Goal: Information Seeking & Learning: Learn about a topic

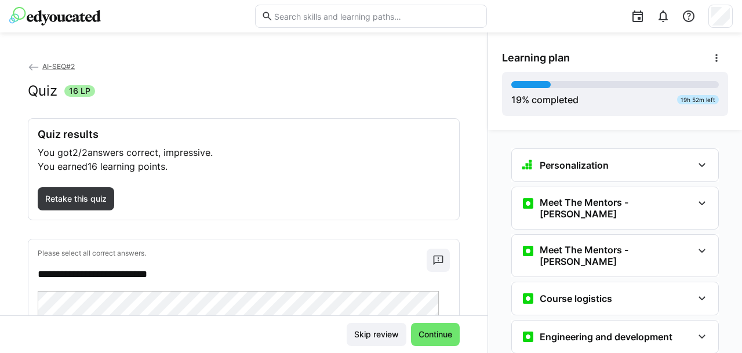
scroll to position [873, 0]
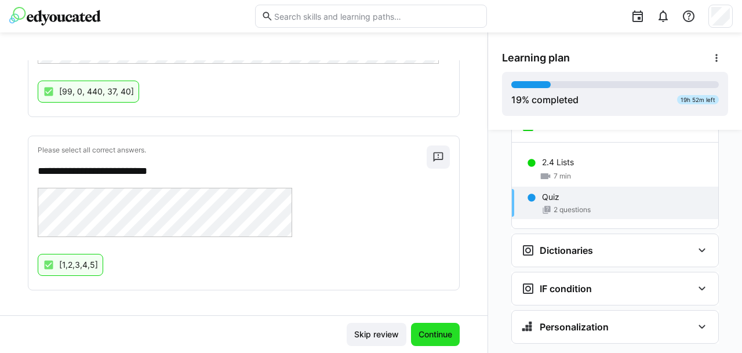
click at [420, 343] on span "Continue" at bounding box center [435, 334] width 49 height 23
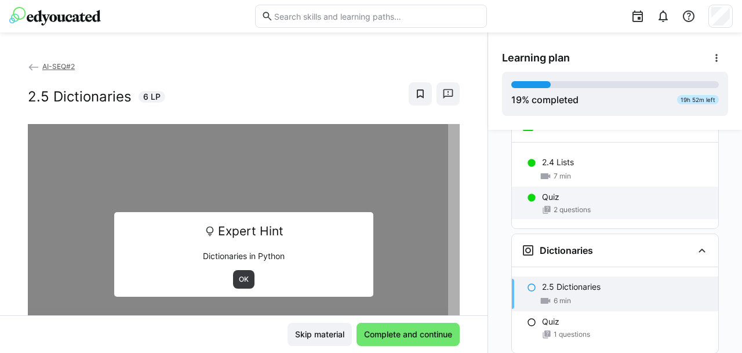
scroll to position [960, 0]
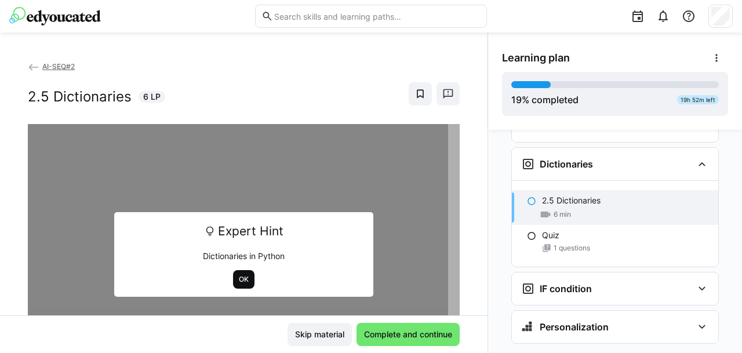
click at [238, 275] on span "OK" at bounding box center [244, 279] width 12 height 9
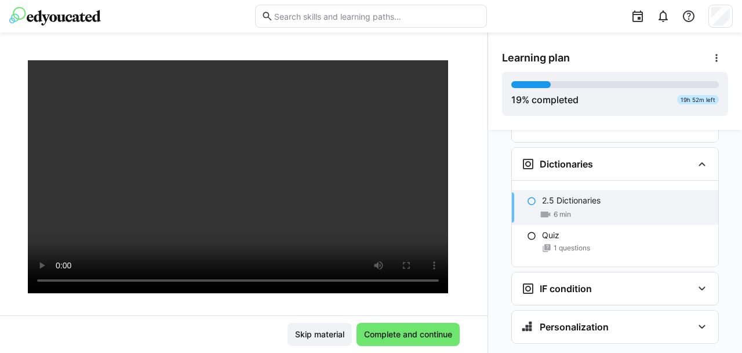
scroll to position [110, 0]
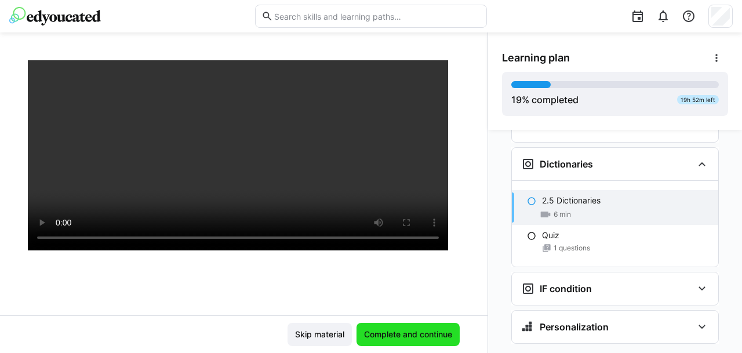
click at [386, 329] on span "Complete and continue" at bounding box center [408, 334] width 103 height 23
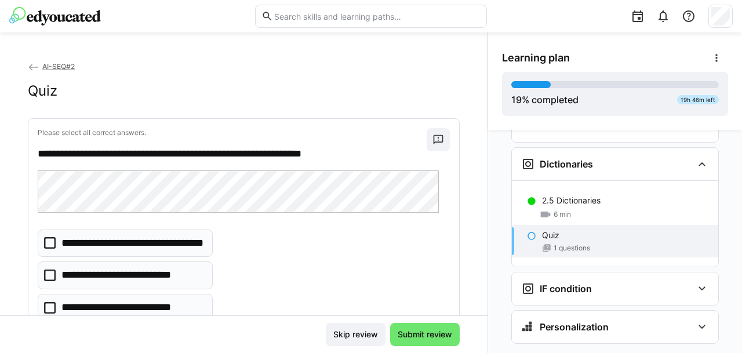
scroll to position [20, 0]
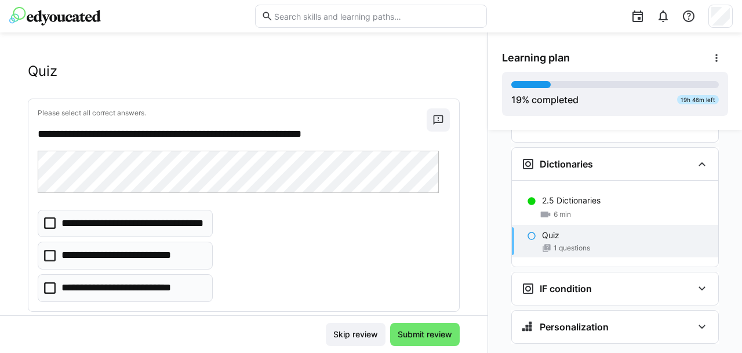
click at [50, 253] on icon at bounding box center [50, 256] width 12 height 12
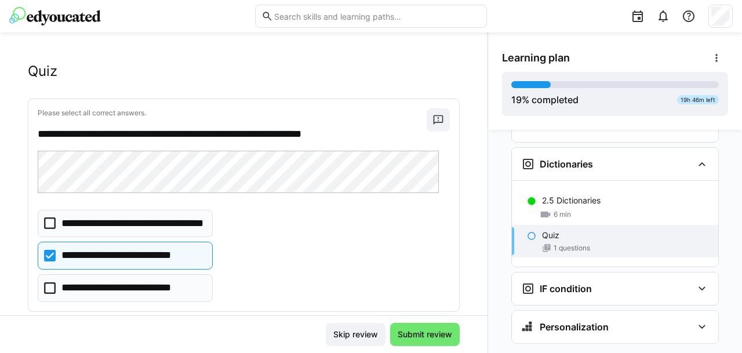
scroll to position [42, 0]
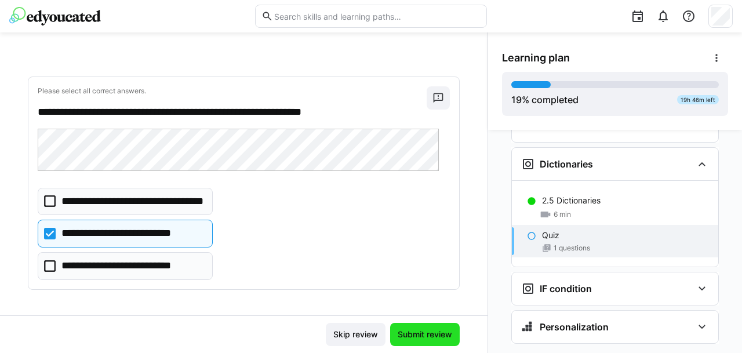
click at [407, 327] on span "Submit review" at bounding box center [425, 334] width 70 height 23
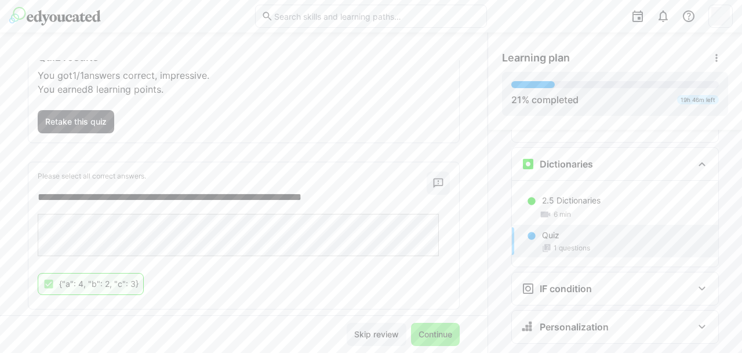
scroll to position [96, 0]
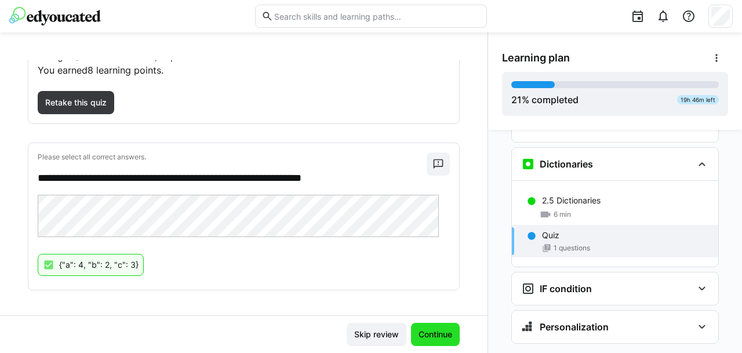
click at [437, 331] on span "Continue" at bounding box center [435, 335] width 37 height 12
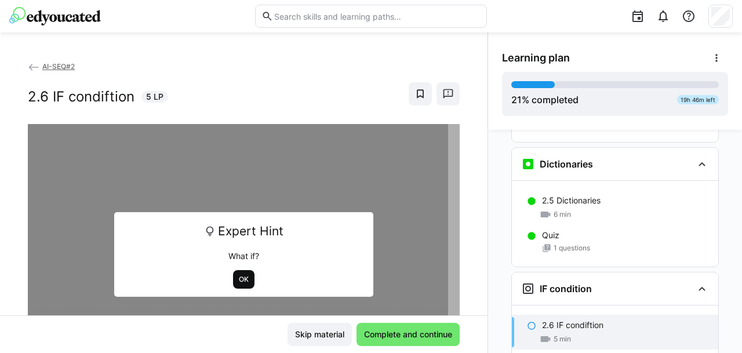
click at [238, 279] on span "OK" at bounding box center [244, 279] width 12 height 9
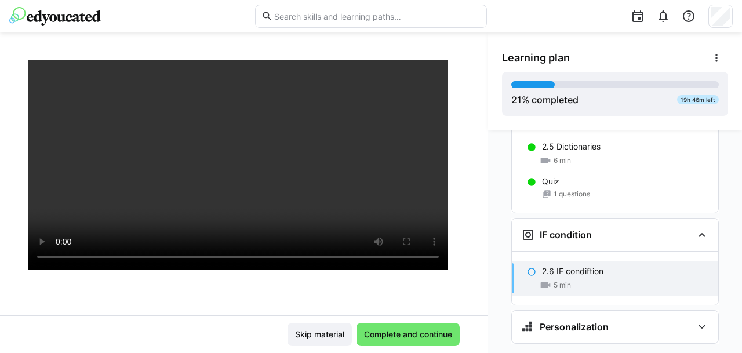
scroll to position [77, 0]
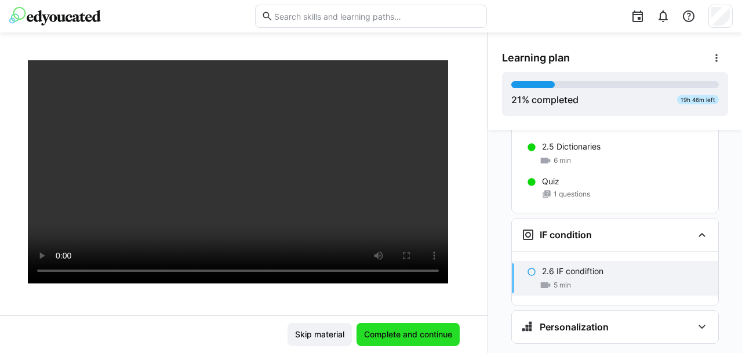
click at [407, 336] on span "Complete and continue" at bounding box center [408, 335] width 92 height 12
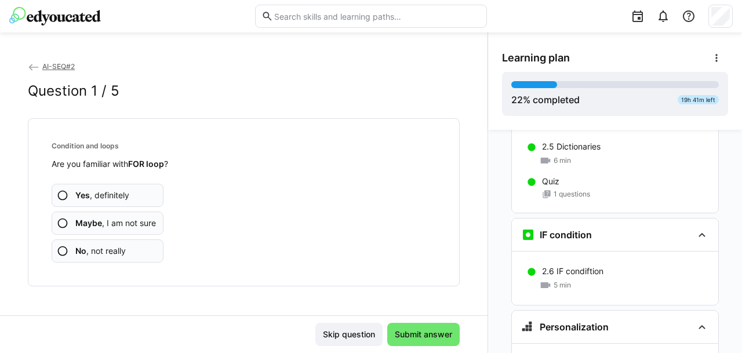
click at [122, 246] on span "No , not really" at bounding box center [100, 251] width 50 height 12
click at [89, 255] on span "No , not really" at bounding box center [100, 251] width 50 height 12
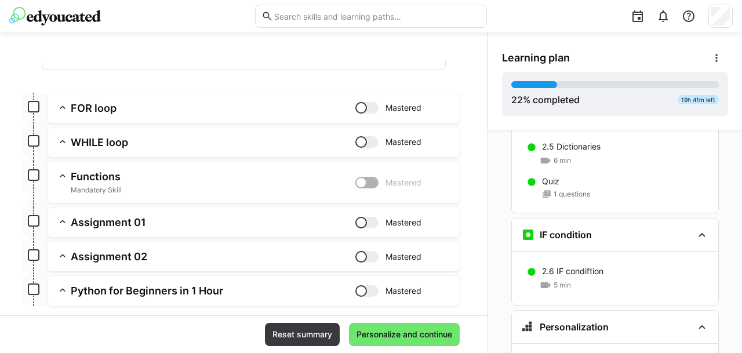
scroll to position [129, 0]
drag, startPoint x: 373, startPoint y: 329, endPoint x: 355, endPoint y: 336, distance: 19.8
click at [355, 336] on span "Personalize and continue" at bounding box center [404, 335] width 99 height 12
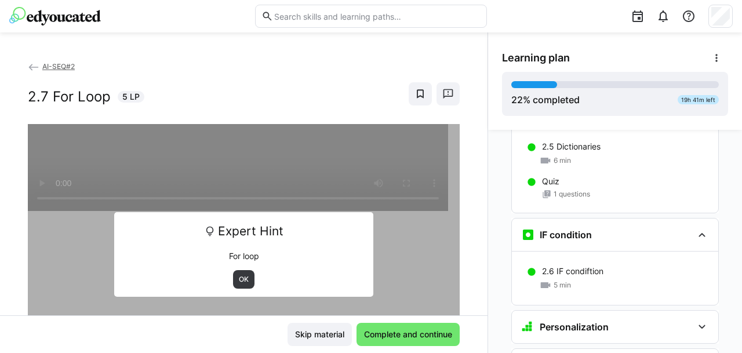
scroll to position [1208, 0]
